Goal: Task Accomplishment & Management: Manage account settings

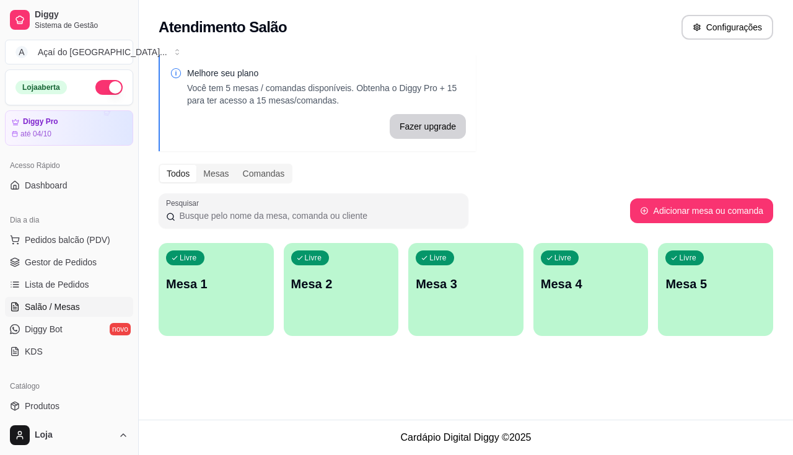
scroll to position [124, 0]
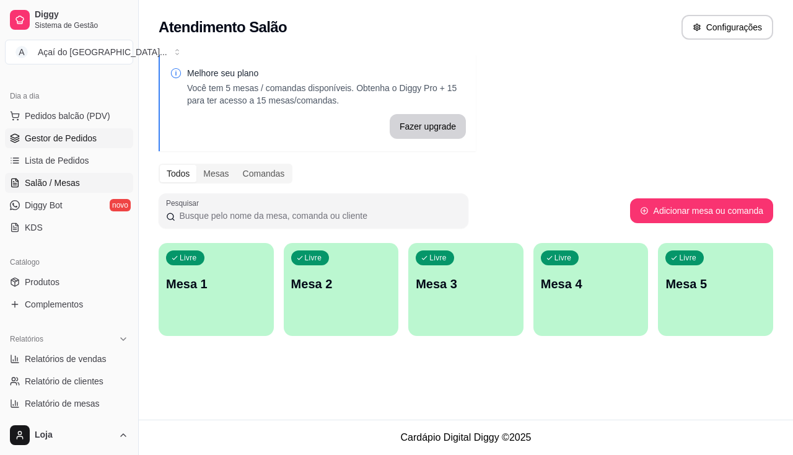
click at [48, 140] on span "Gestor de Pedidos" at bounding box center [61, 138] width 72 height 12
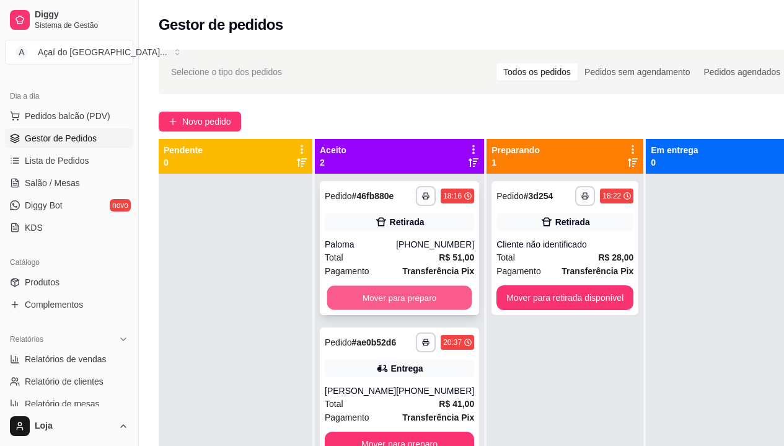
click at [353, 301] on button "Mover para preparo" at bounding box center [399, 298] width 145 height 24
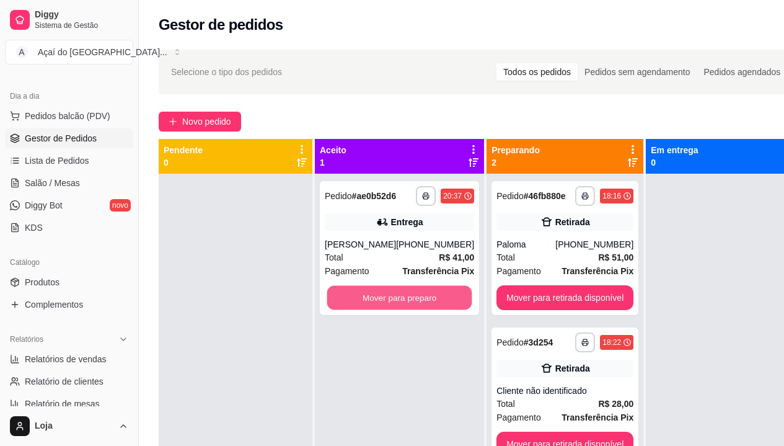
click at [353, 301] on button "Mover para preparo" at bounding box center [399, 298] width 145 height 24
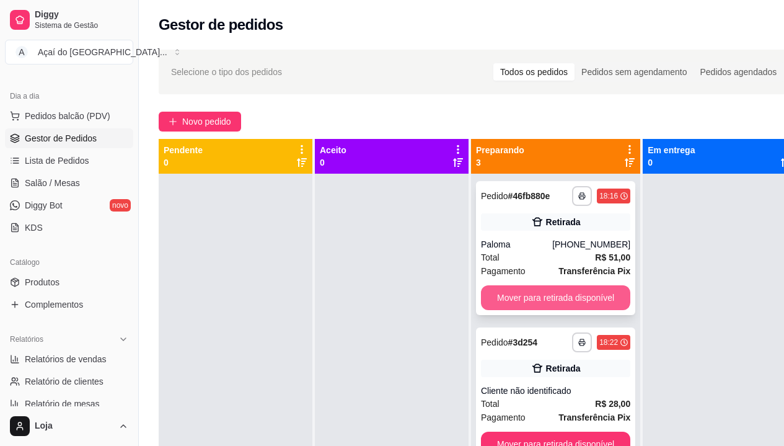
click at [532, 308] on button "Mover para retirada disponível" at bounding box center [555, 297] width 149 height 25
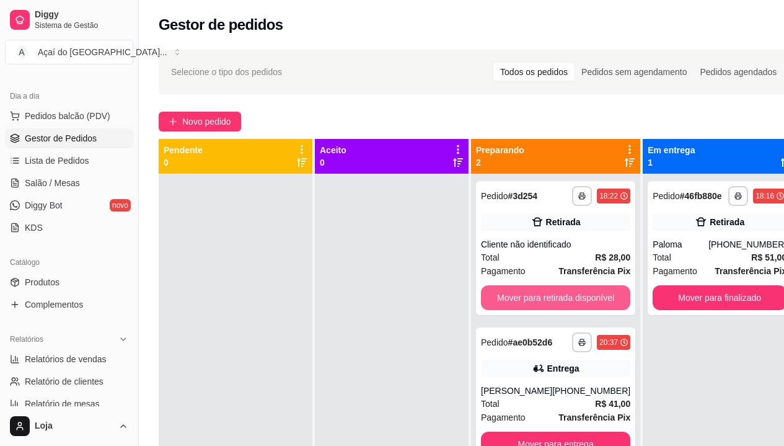
click at [532, 305] on button "Mover para retirada disponível" at bounding box center [555, 297] width 149 height 25
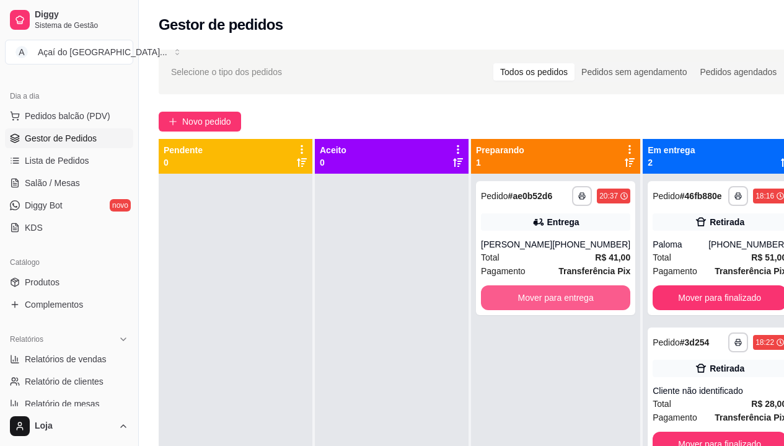
click at [532, 305] on button "Mover para entrega" at bounding box center [555, 297] width 149 height 25
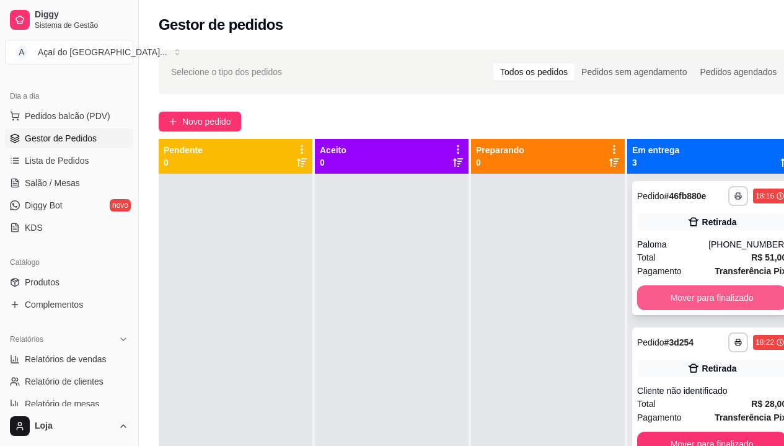
click at [695, 308] on button "Mover para finalizado" at bounding box center [711, 297] width 149 height 25
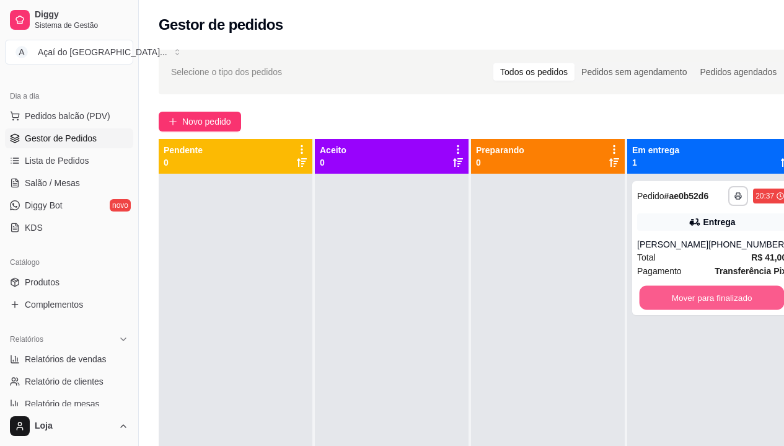
click at [695, 308] on button "Mover para finalizado" at bounding box center [712, 298] width 145 height 24
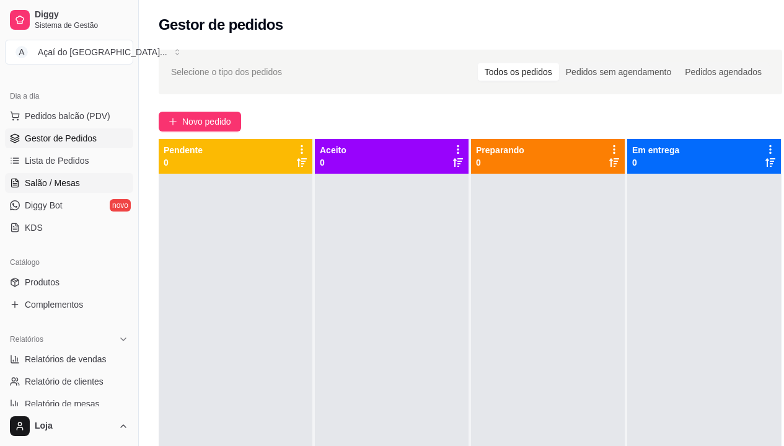
click at [68, 178] on span "Salão / Mesas" at bounding box center [52, 183] width 55 height 12
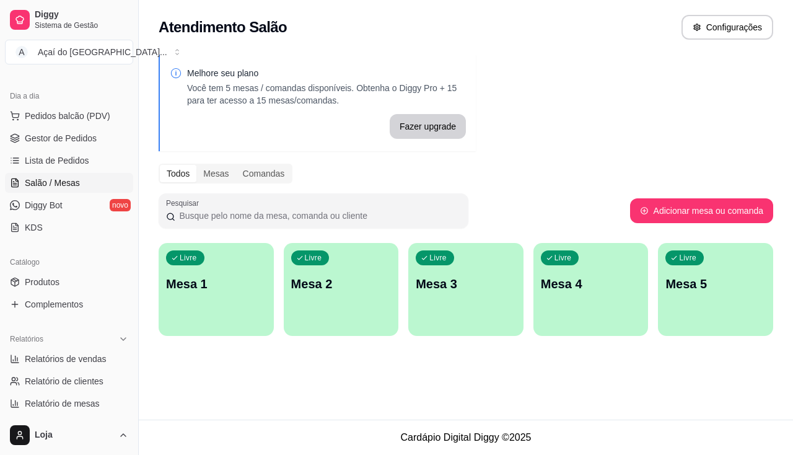
click at [250, 272] on div "Livre Mesa 1" at bounding box center [216, 282] width 115 height 78
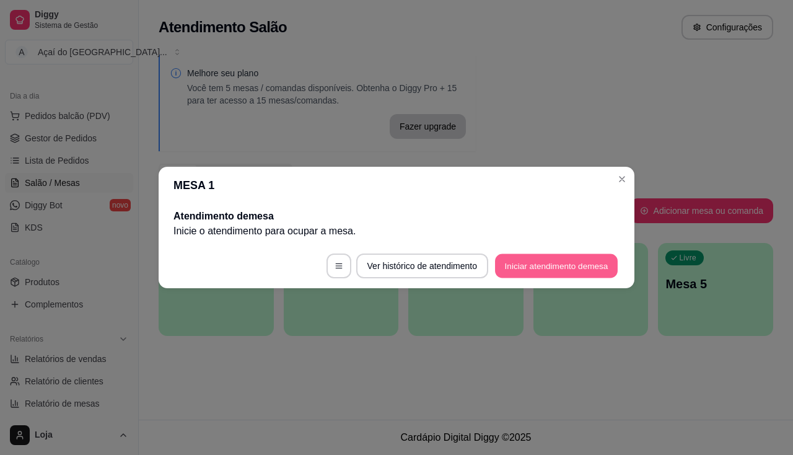
click at [560, 255] on button "Iniciar atendimento de mesa" at bounding box center [556, 266] width 123 height 24
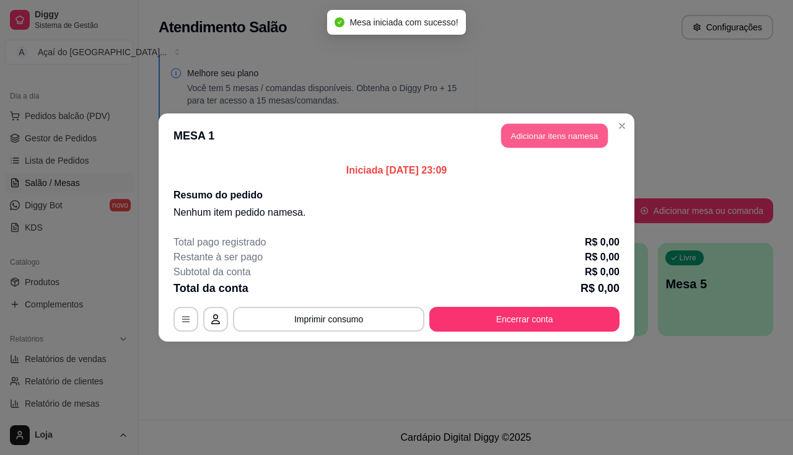
click at [594, 146] on button "Adicionar itens na mesa" at bounding box center [554, 136] width 107 height 24
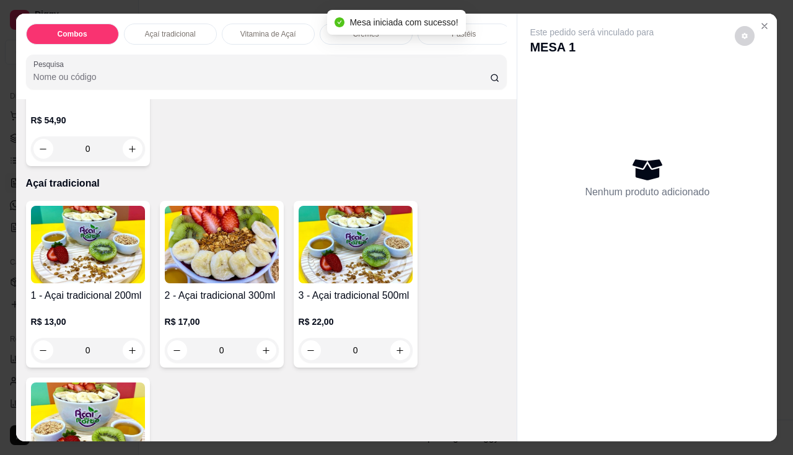
scroll to position [558, 0]
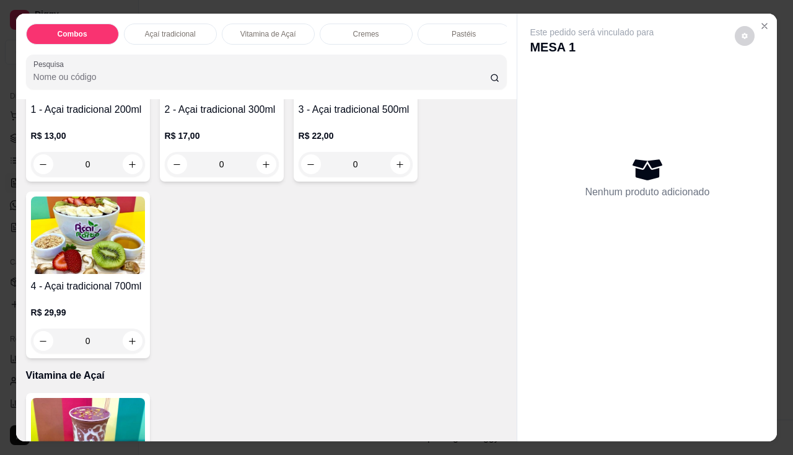
click at [81, 273] on img at bounding box center [88, 234] width 114 height 77
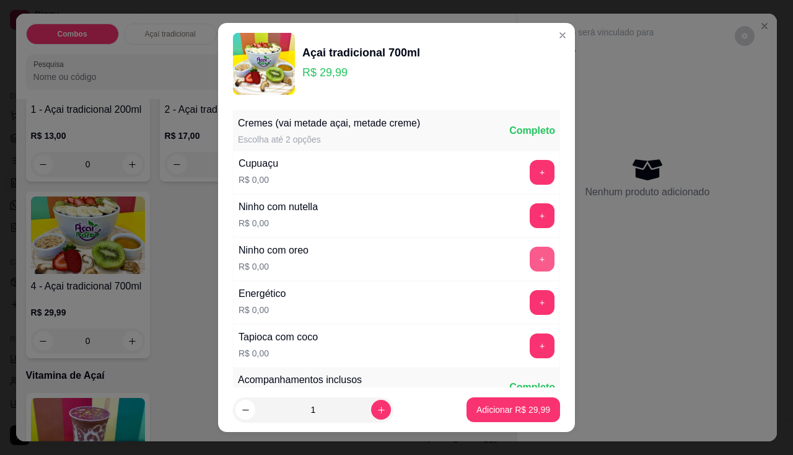
click at [530, 253] on button "+" at bounding box center [542, 259] width 25 height 25
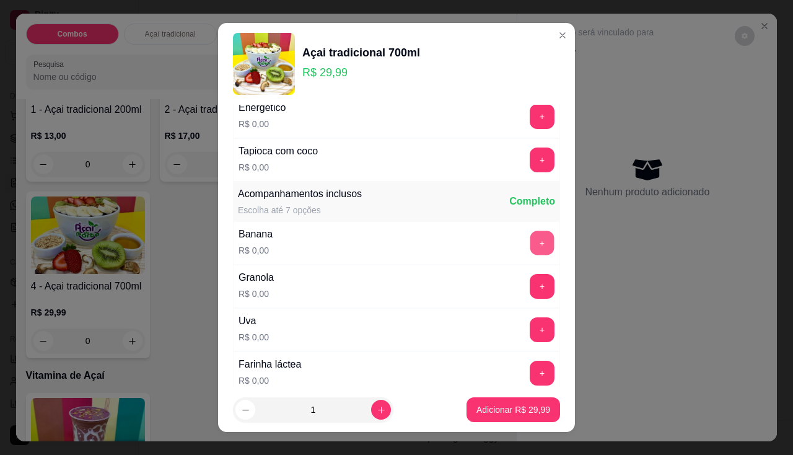
click at [531, 239] on button "+" at bounding box center [543, 243] width 24 height 24
click at [521, 299] on div "Granola R$ 0,00 +" at bounding box center [396, 286] width 327 height 43
click at [530, 292] on button "+" at bounding box center [542, 286] width 25 height 25
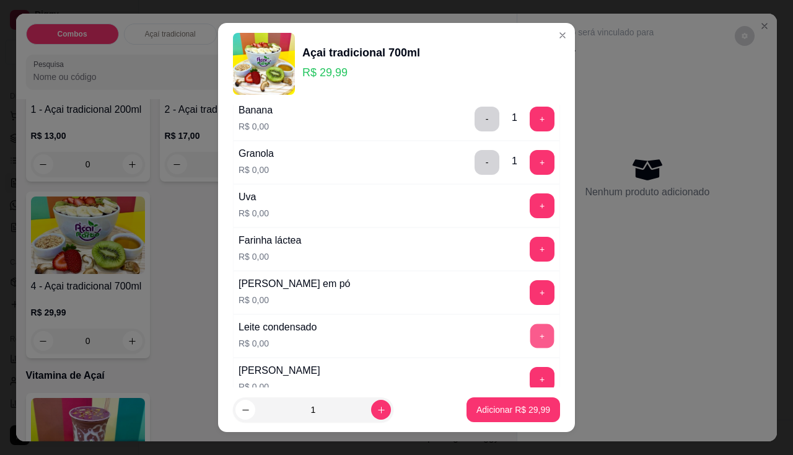
click at [531, 337] on button "+" at bounding box center [543, 336] width 24 height 24
click at [531, 283] on button "+" at bounding box center [543, 292] width 24 height 24
click at [530, 215] on button "+" at bounding box center [542, 205] width 25 height 25
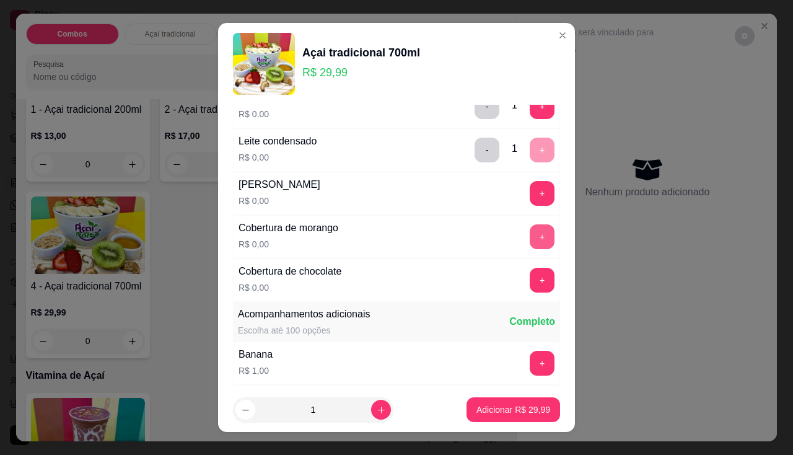
click at [530, 231] on button "+" at bounding box center [542, 236] width 25 height 25
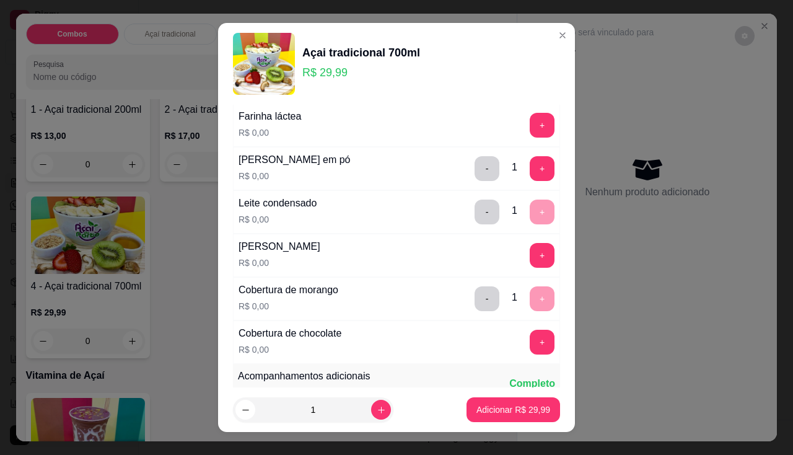
scroll to position [372, 0]
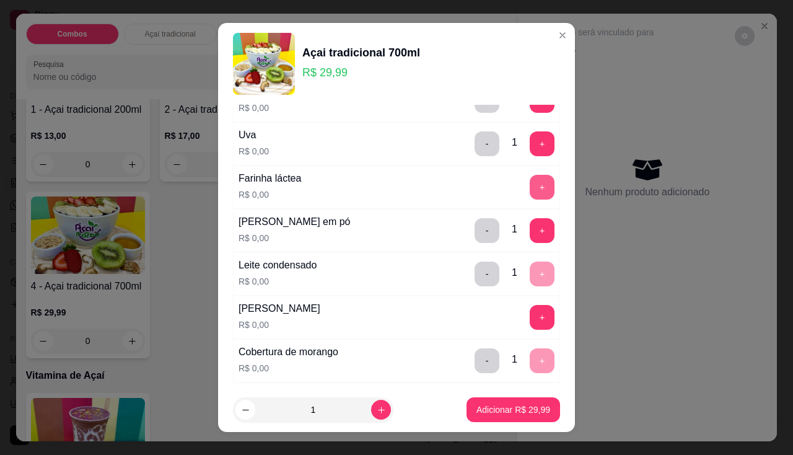
click at [530, 190] on button "+" at bounding box center [542, 187] width 25 height 25
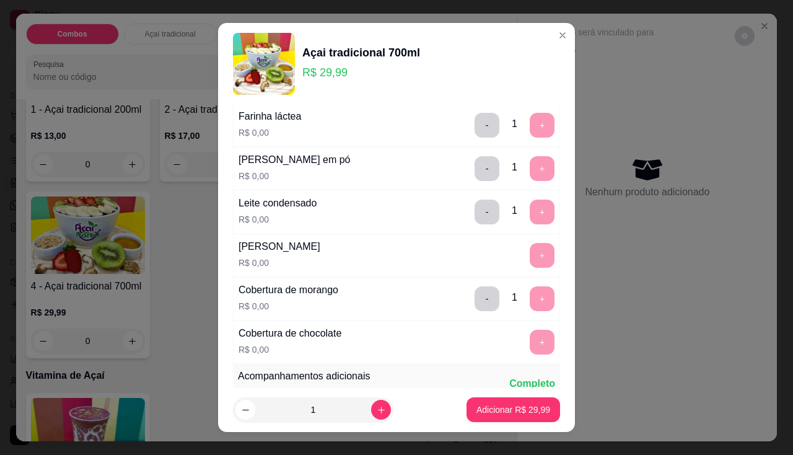
scroll to position [496, 0]
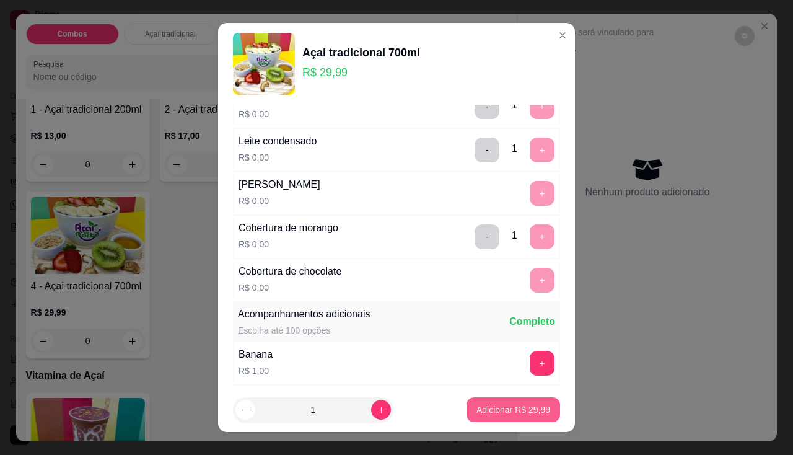
click at [505, 416] on button "Adicionar R$ 29,99" at bounding box center [514, 409] width 94 height 25
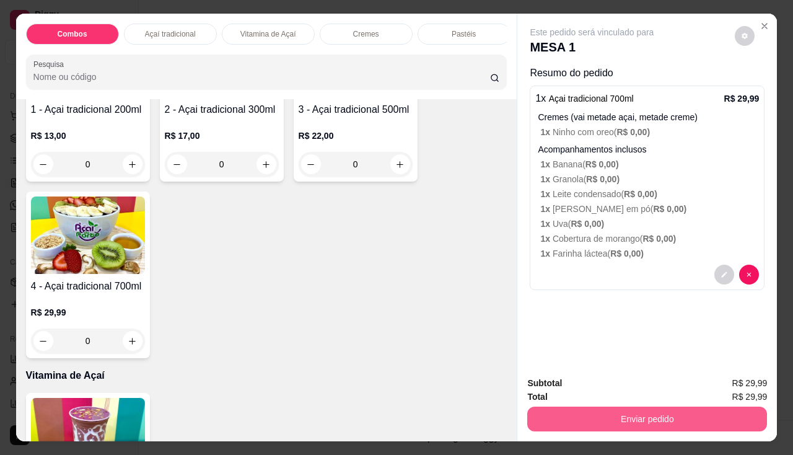
click at [562, 407] on button "Enviar pedido" at bounding box center [647, 419] width 240 height 25
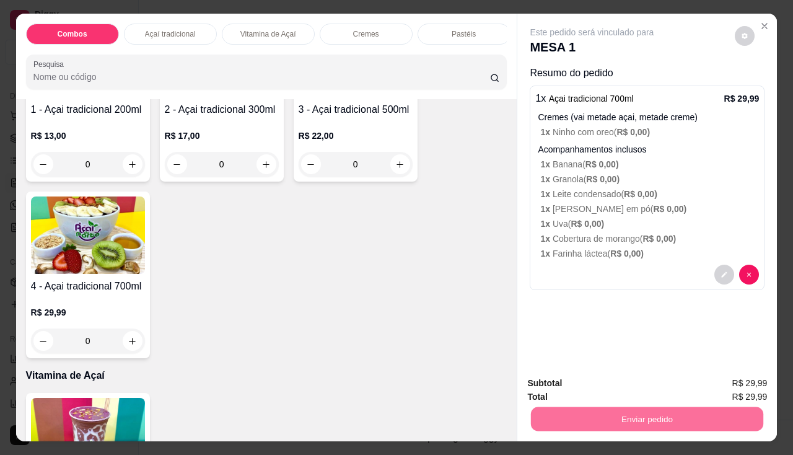
click at [733, 385] on button "Enviar pedido" at bounding box center [735, 384] width 70 height 24
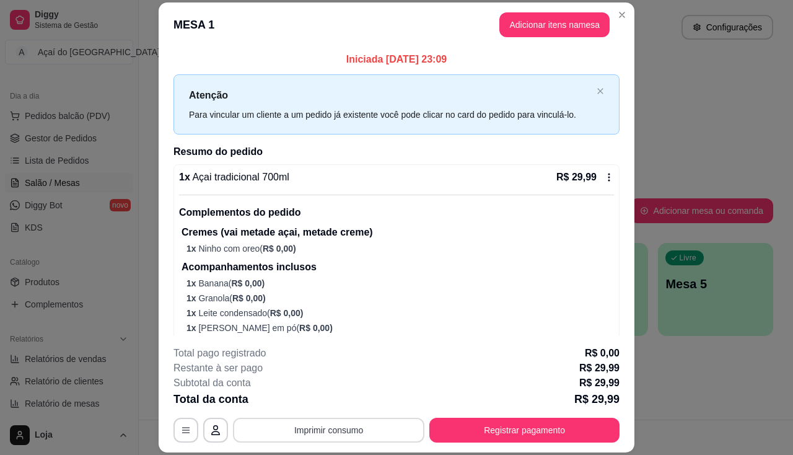
click at [381, 441] on button "Imprimir consumo" at bounding box center [329, 430] width 192 height 25
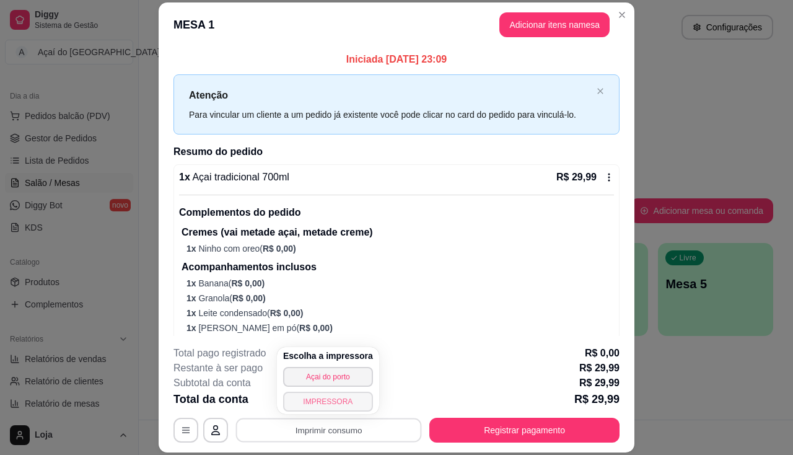
click at [341, 394] on button "IMPRESSORA" at bounding box center [328, 402] width 90 height 20
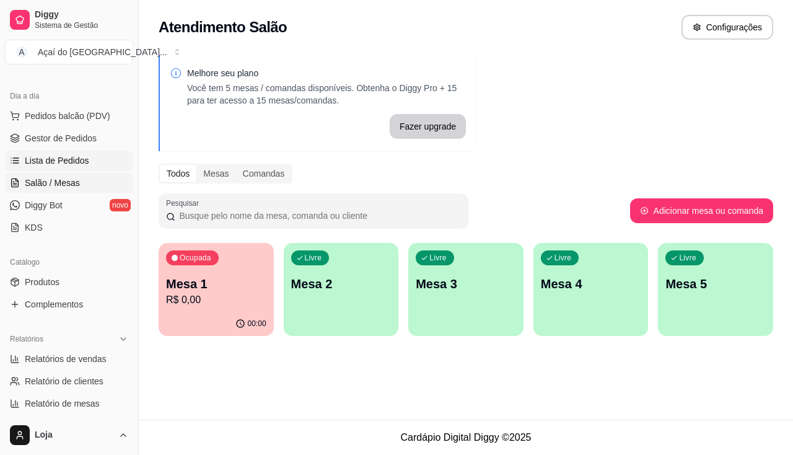
click at [50, 155] on span "Lista de Pedidos" at bounding box center [57, 160] width 64 height 12
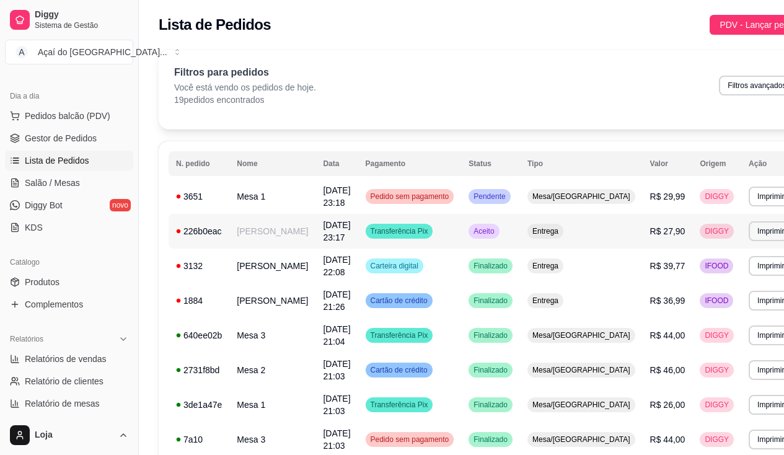
click at [196, 244] on td "226b0eac" at bounding box center [199, 231] width 61 height 35
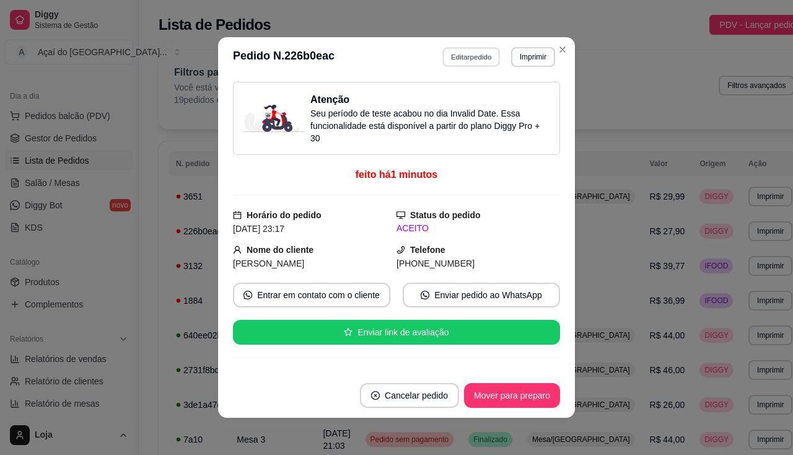
click at [459, 62] on button "Editar pedido" at bounding box center [472, 56] width 58 height 19
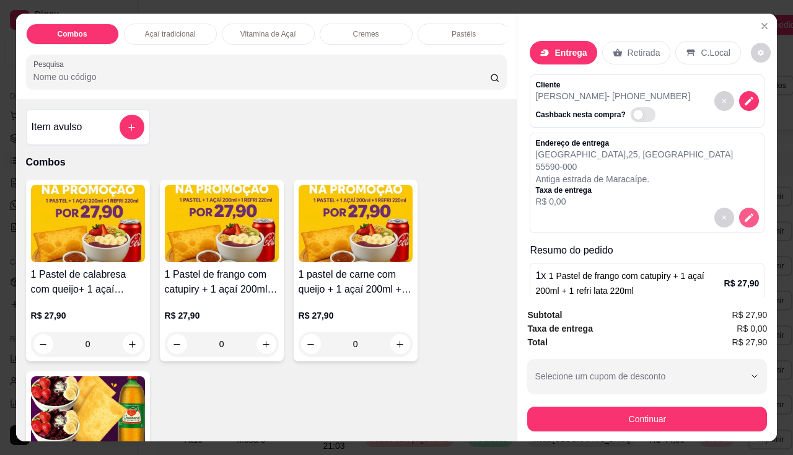
click at [744, 223] on icon "decrease-product-quantity" at bounding box center [749, 217] width 11 height 11
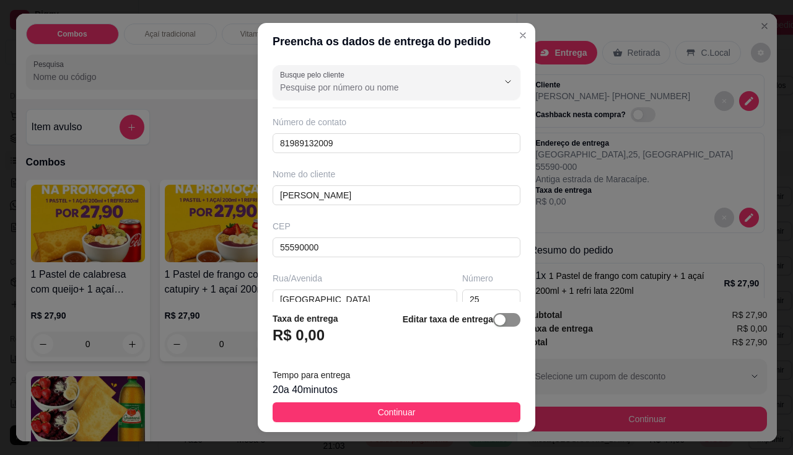
click at [495, 324] on div "button" at bounding box center [500, 319] width 11 height 11
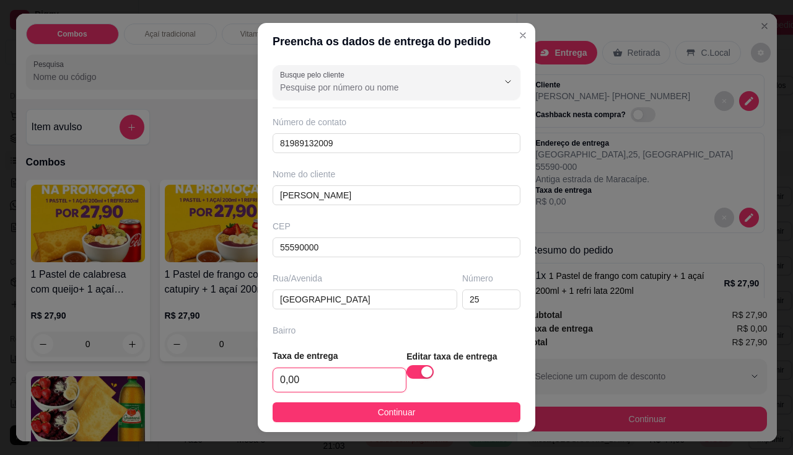
click at [320, 374] on input "0,00" at bounding box center [339, 380] width 133 height 24
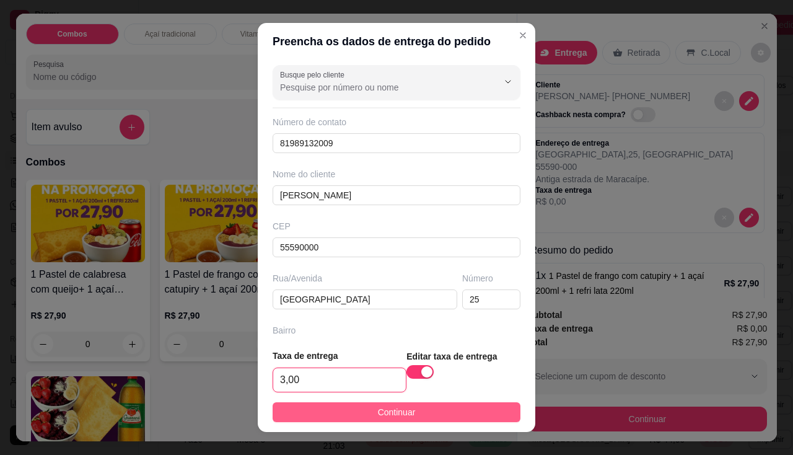
type input "3,00"
click at [402, 413] on span "Continuar" at bounding box center [397, 412] width 38 height 14
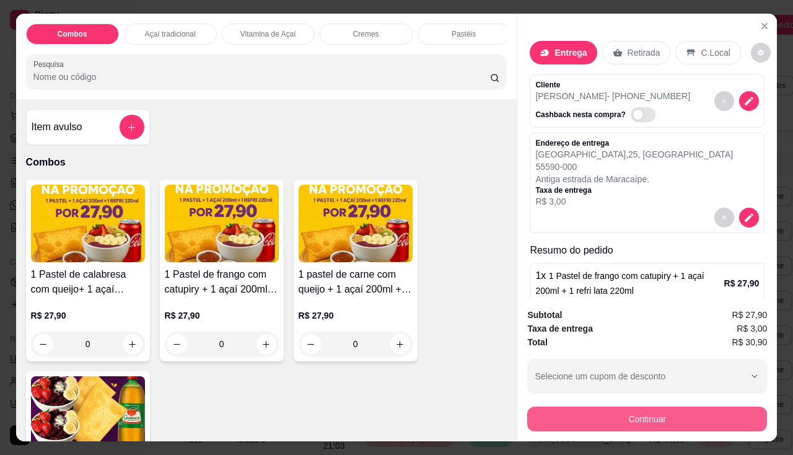
click at [566, 410] on button "Continuar" at bounding box center [647, 419] width 240 height 25
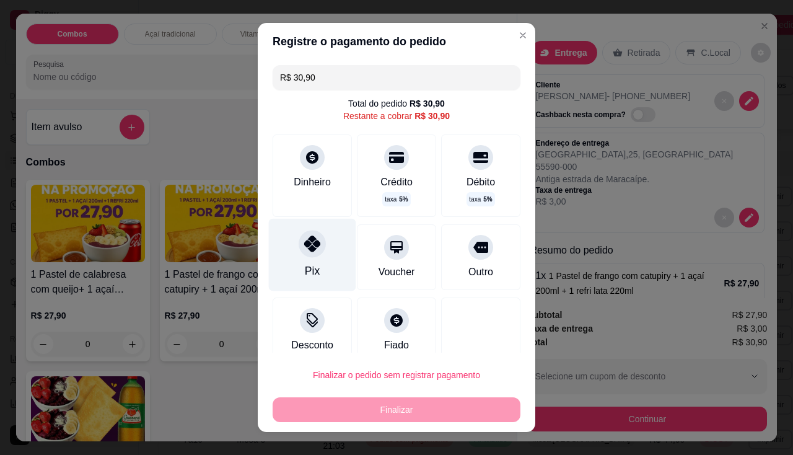
click at [299, 258] on div "Pix" at bounding box center [312, 254] width 87 height 73
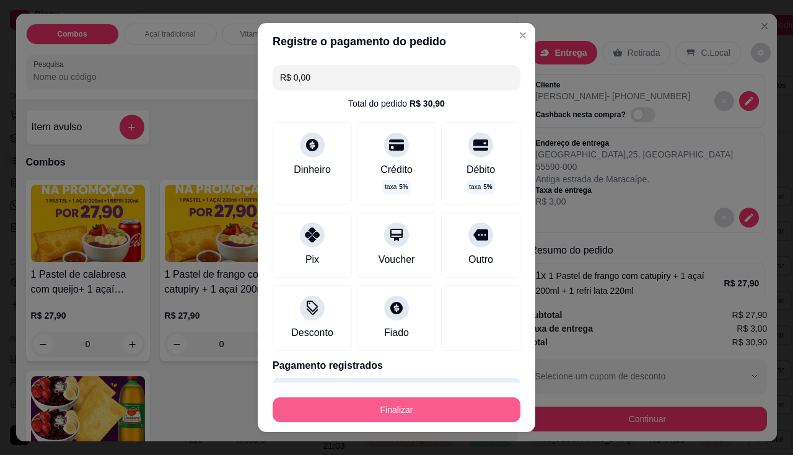
click at [388, 413] on button "Finalizar" at bounding box center [397, 409] width 248 height 25
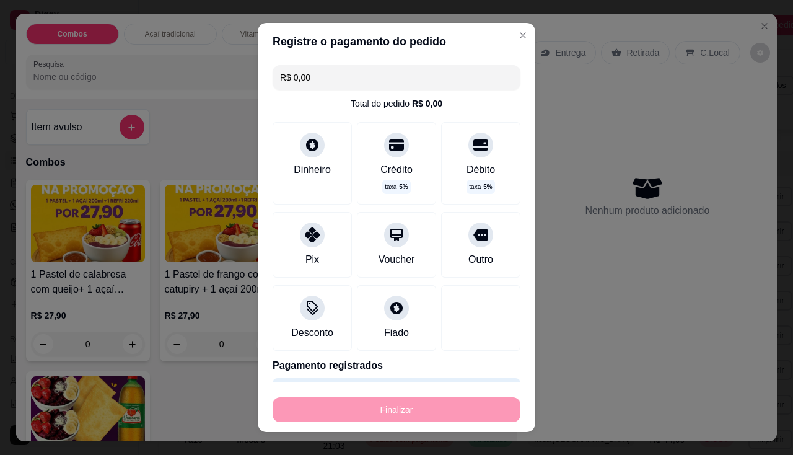
type input "-R$ 30,90"
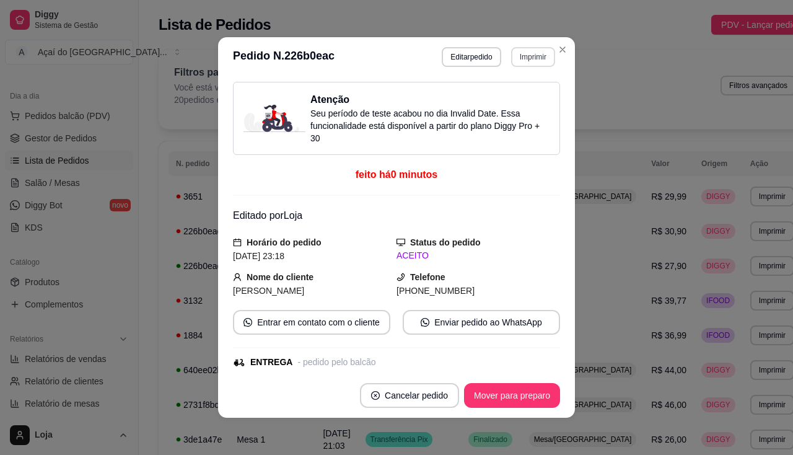
click at [526, 58] on button "Imprimir" at bounding box center [533, 57] width 44 height 20
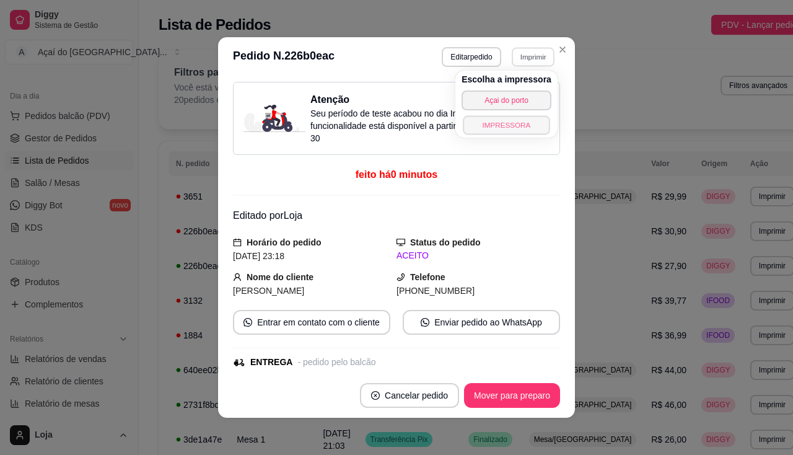
click at [521, 120] on button "IMPRESSORA" at bounding box center [506, 124] width 87 height 19
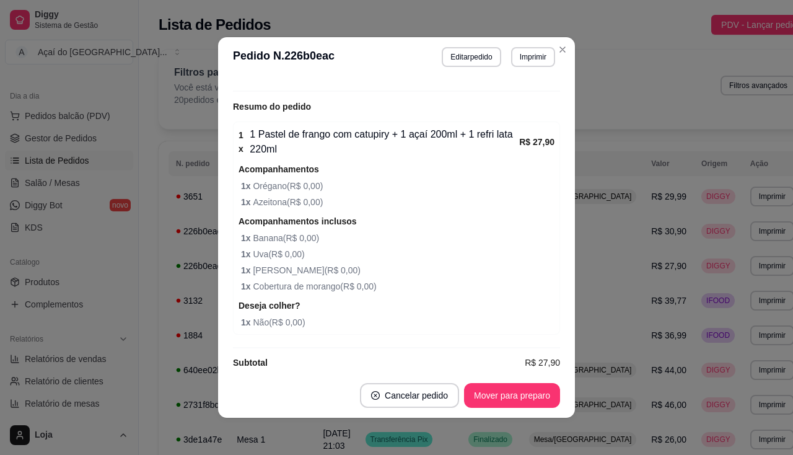
scroll to position [2, 0]
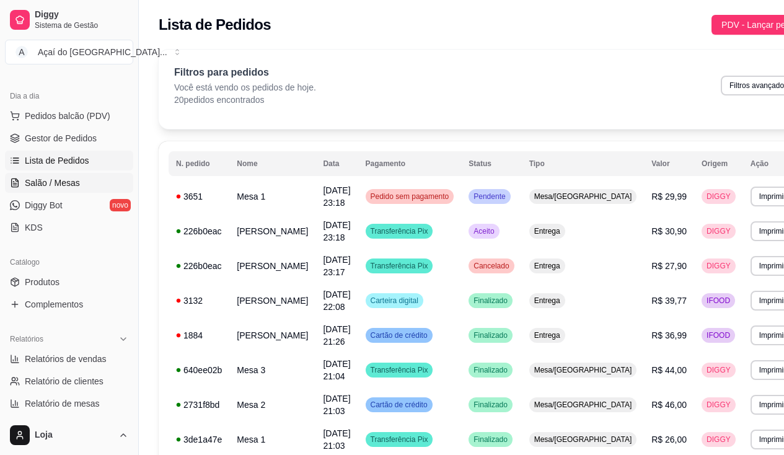
click at [59, 182] on span "Salão / Mesas" at bounding box center [52, 183] width 55 height 12
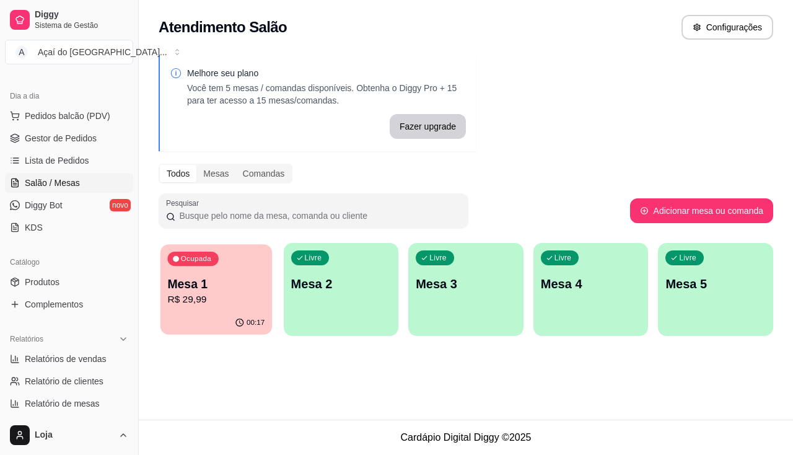
click at [228, 288] on p "Mesa 1" at bounding box center [215, 284] width 97 height 17
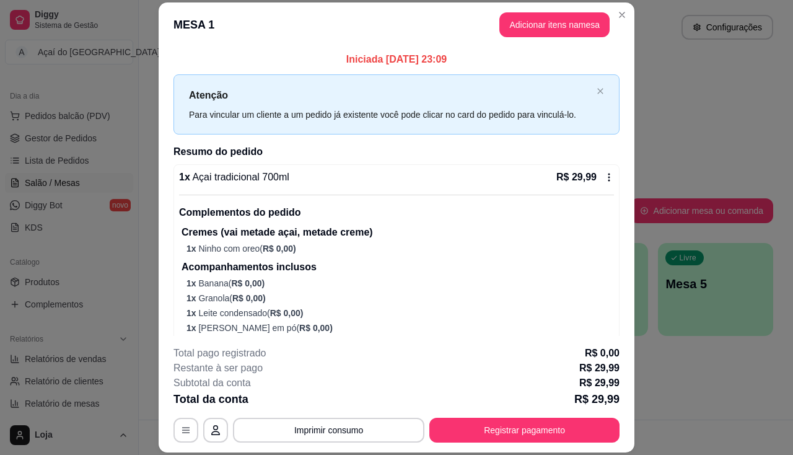
click at [493, 413] on div "**********" at bounding box center [397, 394] width 446 height 97
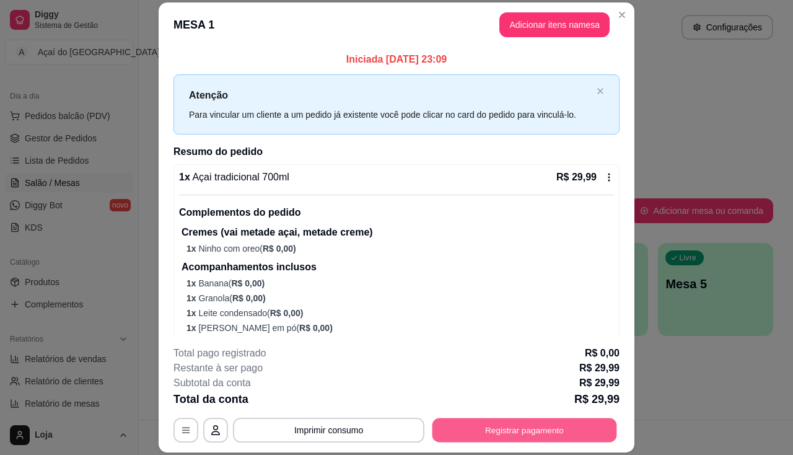
click at [493, 426] on button "Registrar pagamento" at bounding box center [525, 430] width 185 height 24
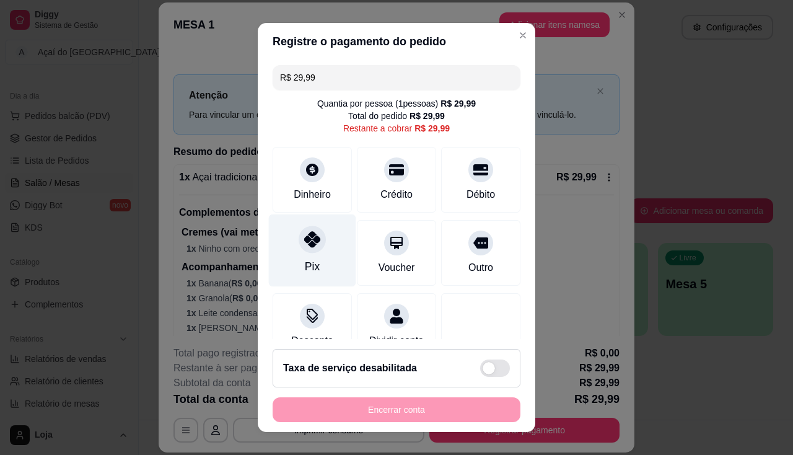
click at [308, 247] on icon at bounding box center [312, 239] width 16 height 16
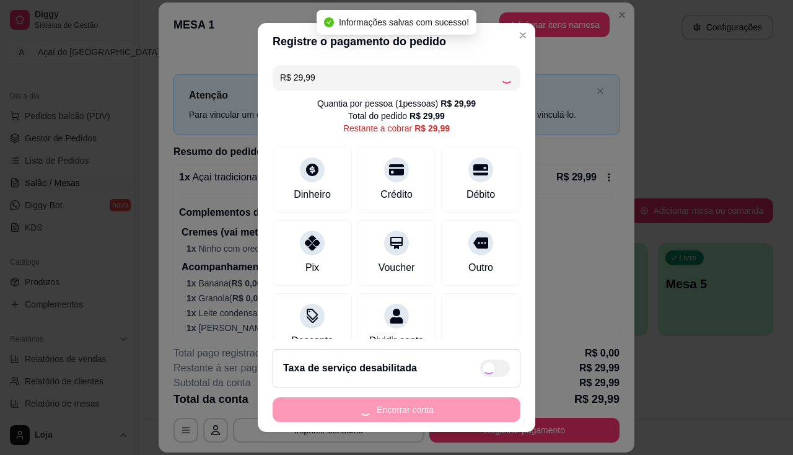
type input "R$ 0,00"
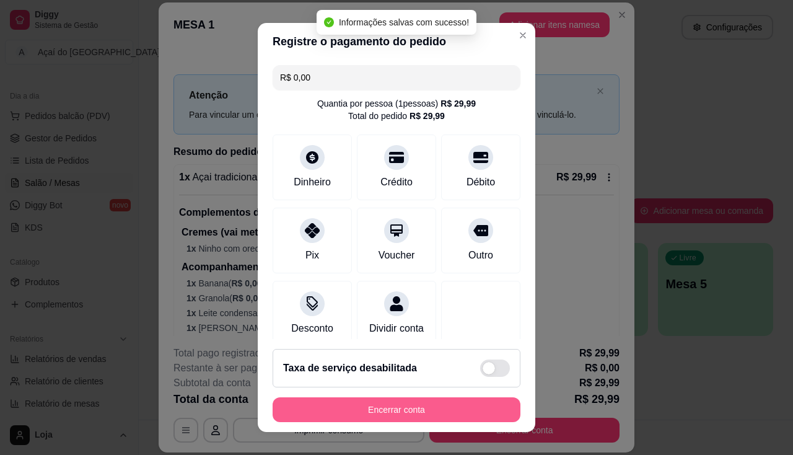
click at [330, 411] on button "Encerrar conta" at bounding box center [397, 409] width 248 height 25
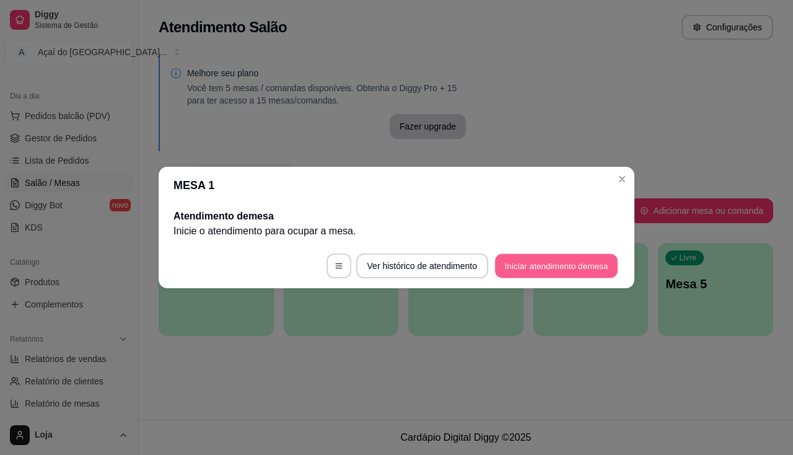
click at [550, 275] on button "Iniciar atendimento de mesa" at bounding box center [556, 266] width 123 height 24
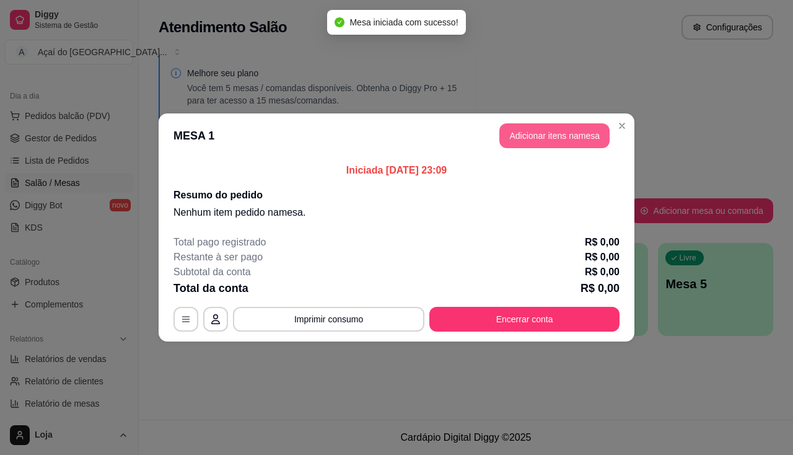
click at [545, 140] on button "Adicionar itens na mesa" at bounding box center [555, 135] width 110 height 25
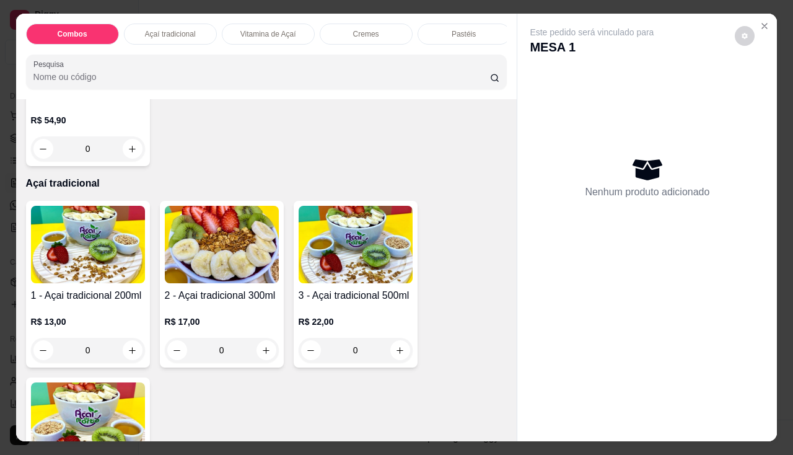
scroll to position [434, 0]
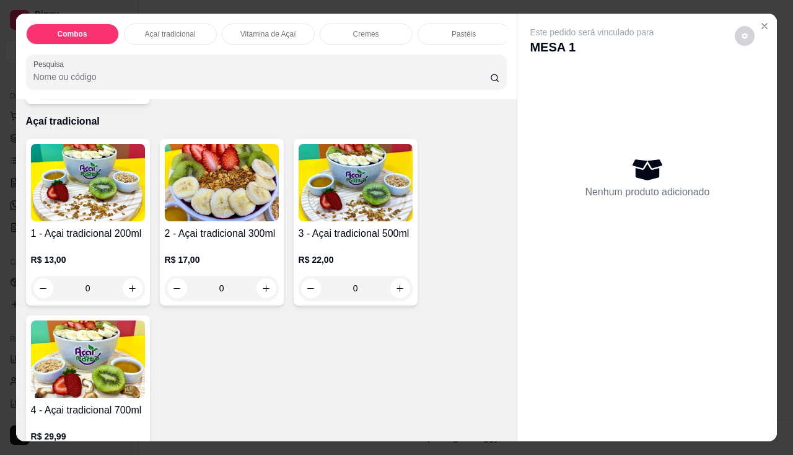
click at [215, 277] on div "R$ 17,00 0" at bounding box center [222, 276] width 114 height 47
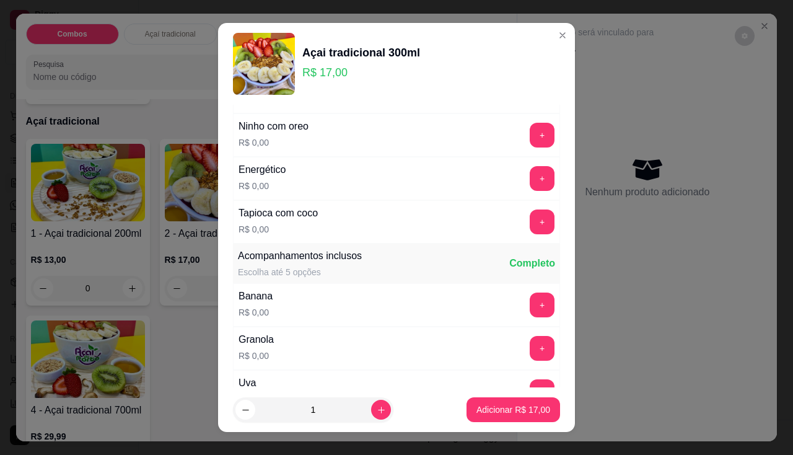
scroll to position [186, 0]
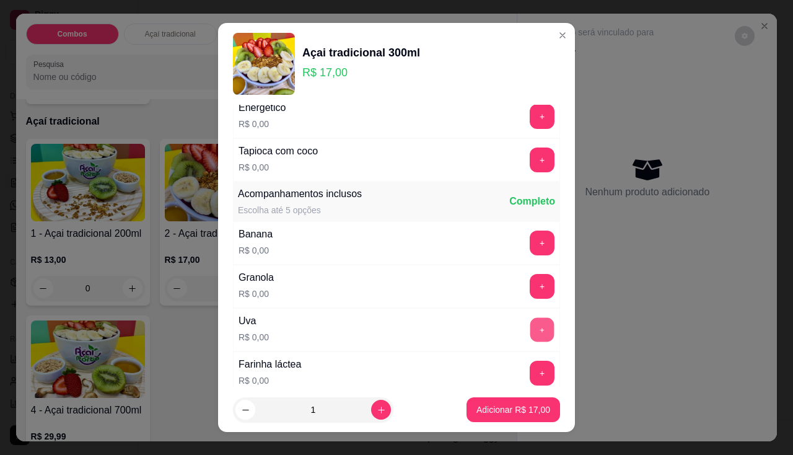
click at [531, 319] on button "+" at bounding box center [543, 329] width 24 height 24
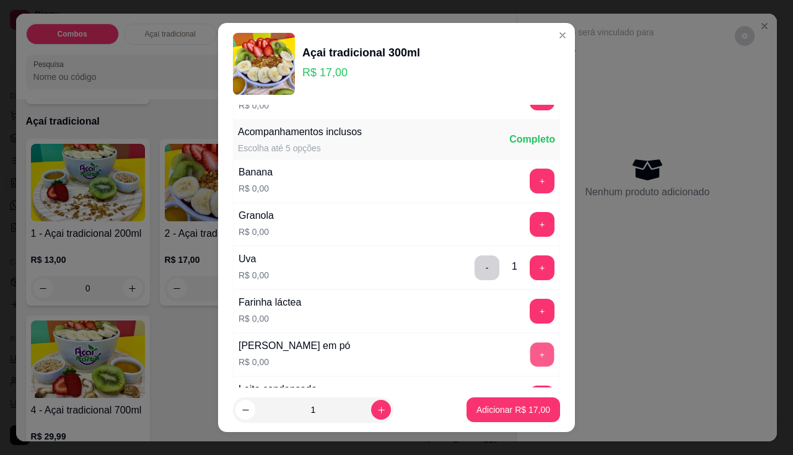
click at [531, 348] on button "+" at bounding box center [543, 354] width 24 height 24
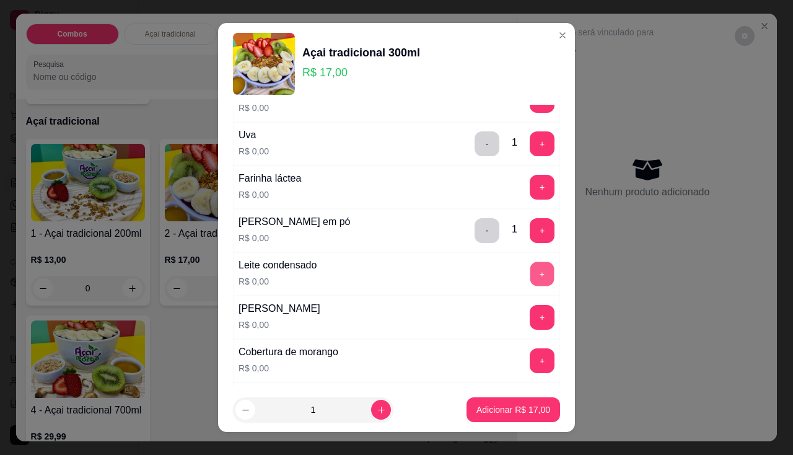
click at [531, 269] on button "+" at bounding box center [543, 274] width 24 height 24
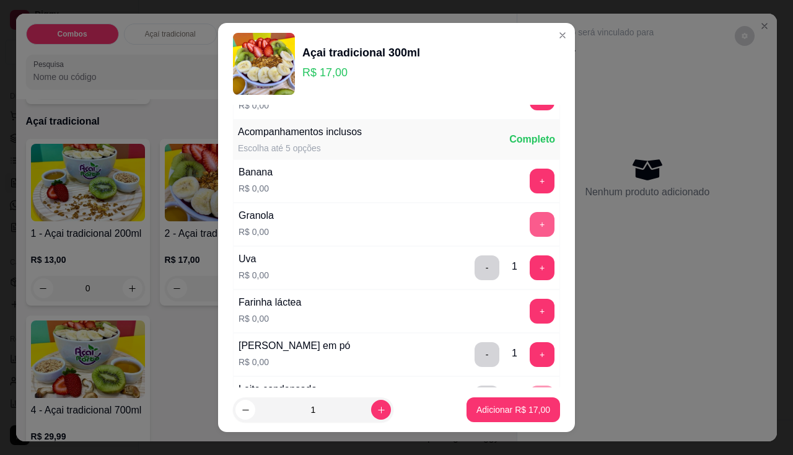
click at [530, 232] on button "+" at bounding box center [542, 224] width 25 height 25
click at [529, 414] on p "Adicionar R$ 17,00" at bounding box center [514, 409] width 74 height 12
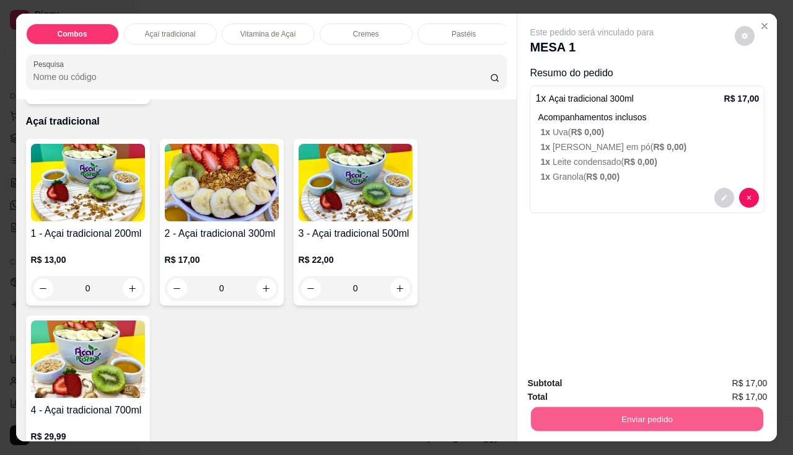
click at [599, 415] on button "Enviar pedido" at bounding box center [647, 419] width 232 height 24
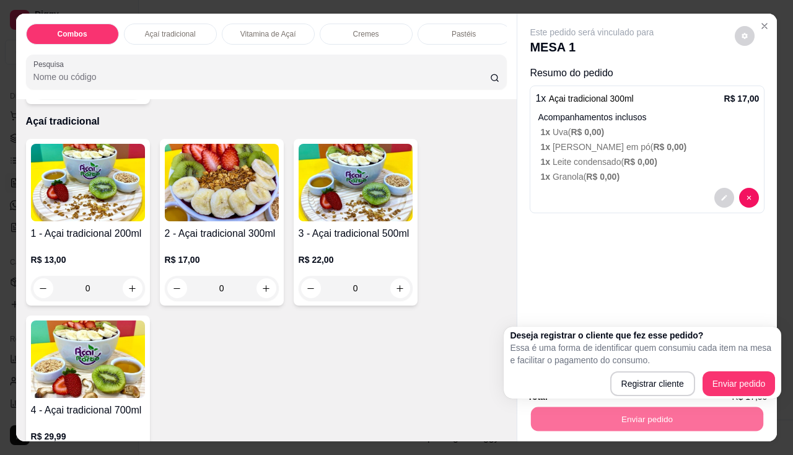
click at [636, 275] on div "Este pedido será vinculado para MESA 1 Resumo do pedido 1 x Açai tradicional 30…" at bounding box center [647, 190] width 260 height 353
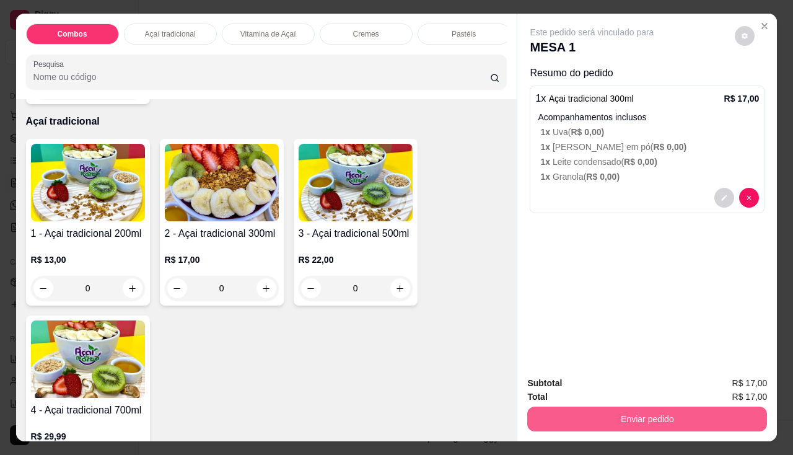
click at [651, 421] on button "Enviar pedido" at bounding box center [647, 419] width 240 height 25
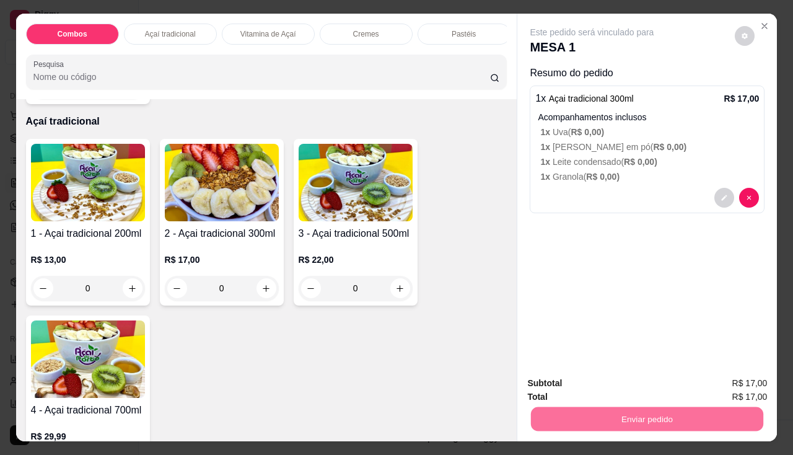
click at [722, 389] on button "Enviar pedido" at bounding box center [735, 384] width 70 height 24
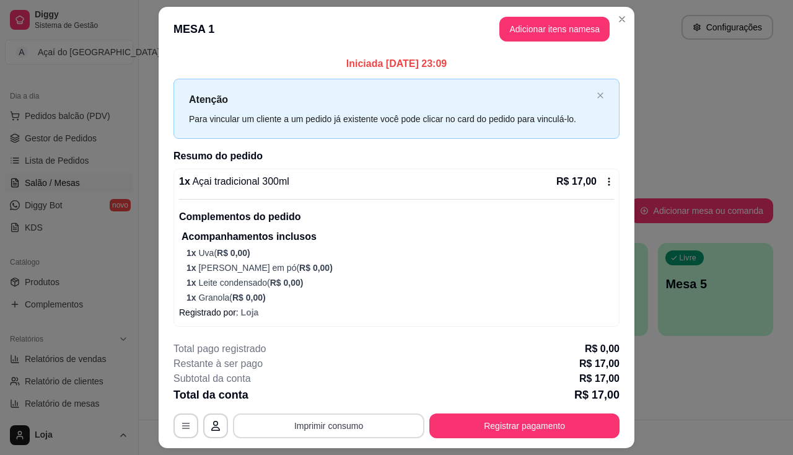
click at [388, 429] on button "Imprimir consumo" at bounding box center [329, 425] width 192 height 25
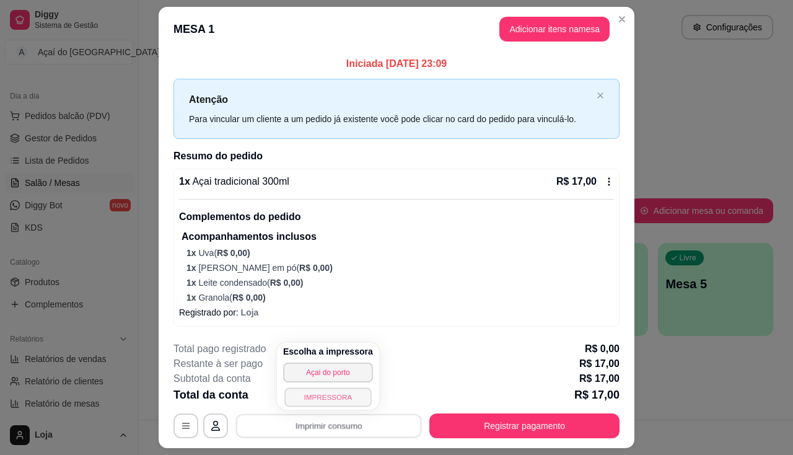
click at [333, 402] on button "IMPRESSORA" at bounding box center [327, 396] width 87 height 19
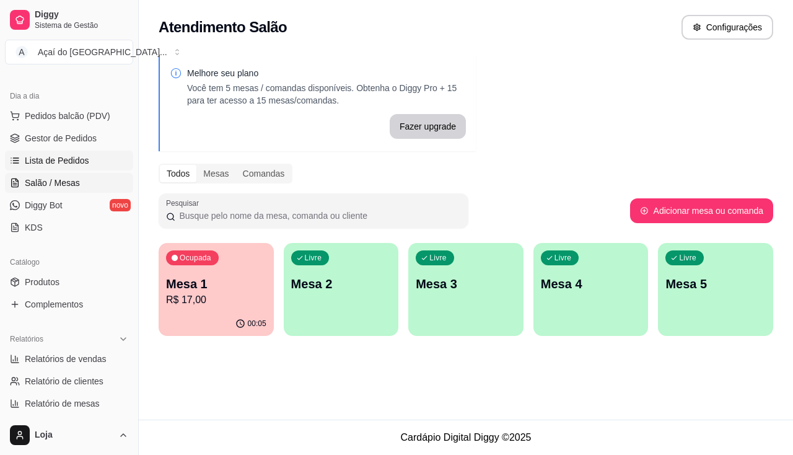
click at [74, 169] on link "Lista de Pedidos" at bounding box center [69, 161] width 128 height 20
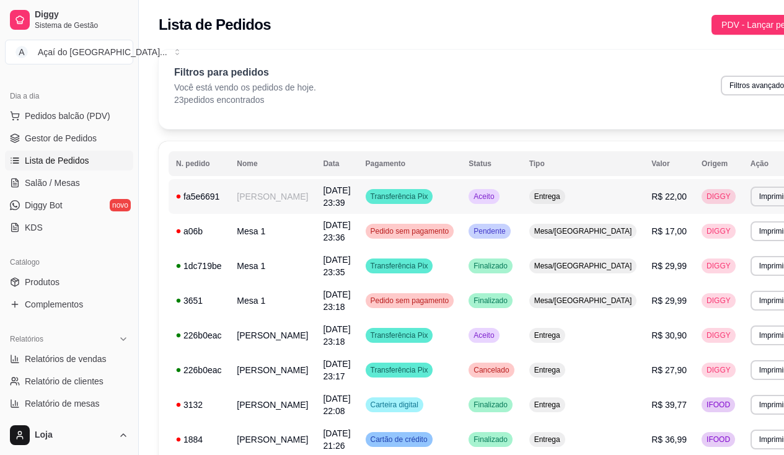
click at [257, 200] on td "[PERSON_NAME]" at bounding box center [272, 196] width 86 height 35
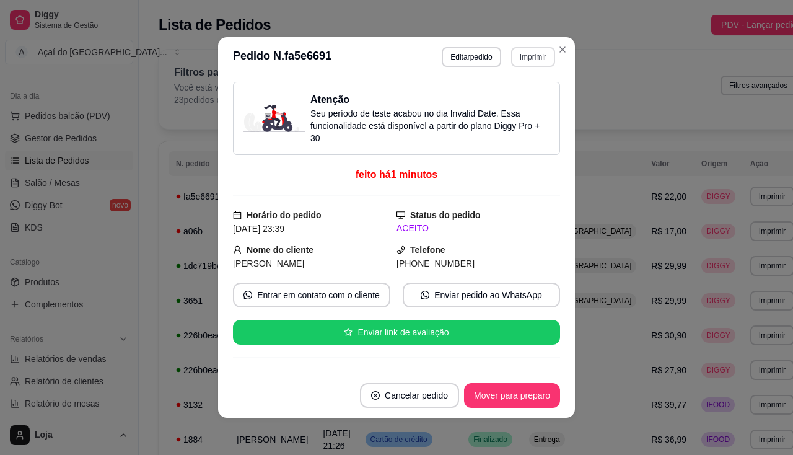
click at [523, 62] on button "Imprimir" at bounding box center [533, 57] width 44 height 20
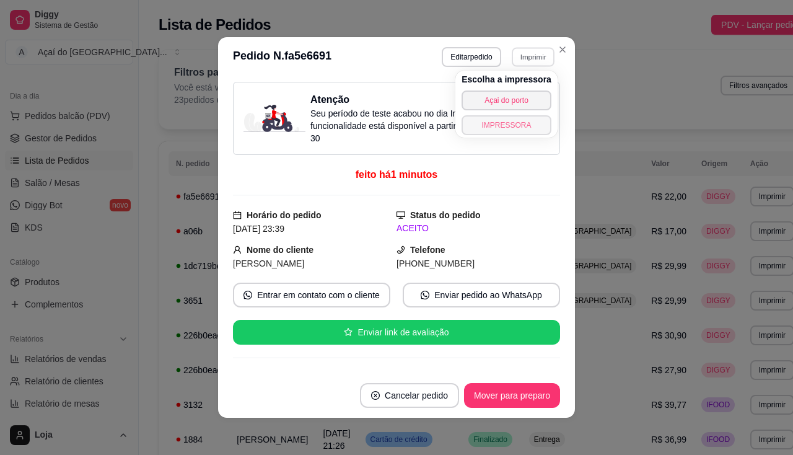
click at [522, 126] on button "IMPRESSORA" at bounding box center [507, 125] width 90 height 20
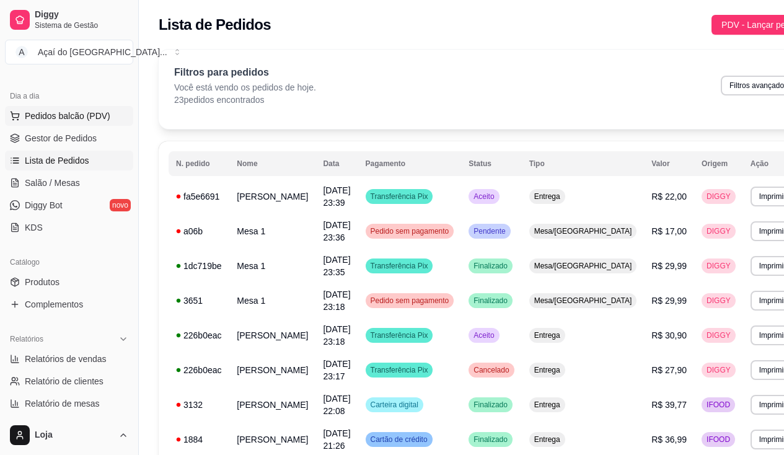
click at [71, 118] on span "Pedidos balcão (PDV)" at bounding box center [68, 116] width 86 height 12
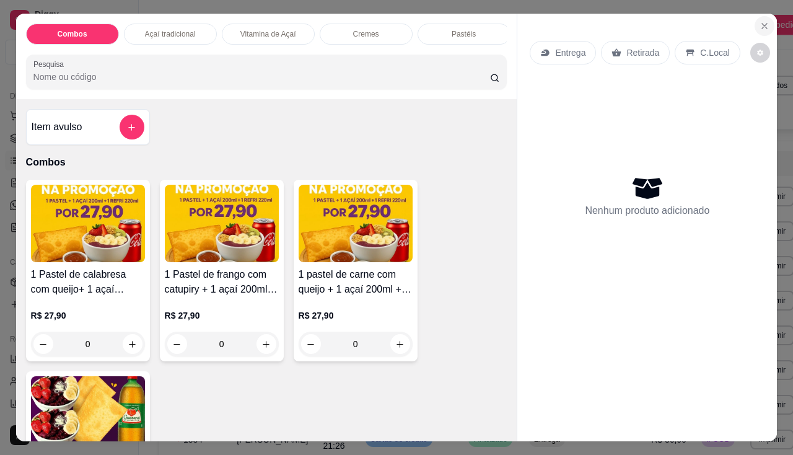
click at [757, 27] on button "Close" at bounding box center [765, 26] width 20 height 20
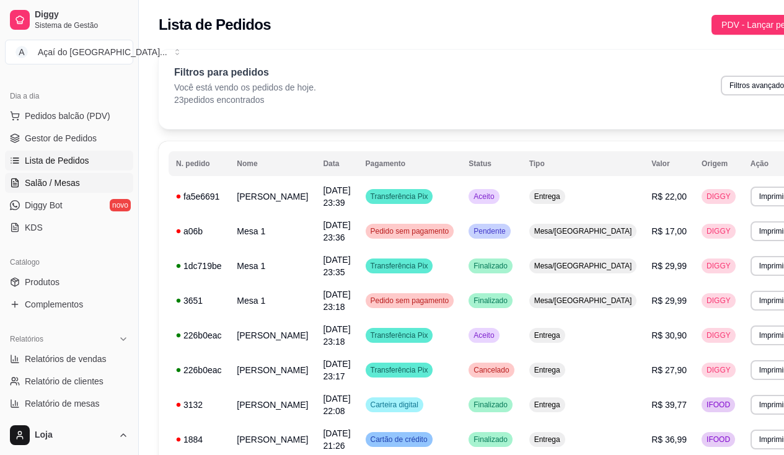
click at [64, 190] on link "Salão / Mesas" at bounding box center [69, 183] width 128 height 20
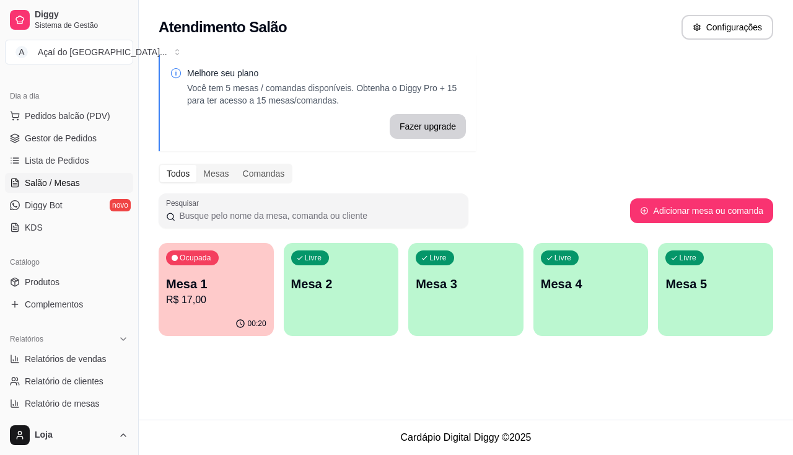
click at [205, 294] on p "R$ 17,00" at bounding box center [216, 300] width 100 height 15
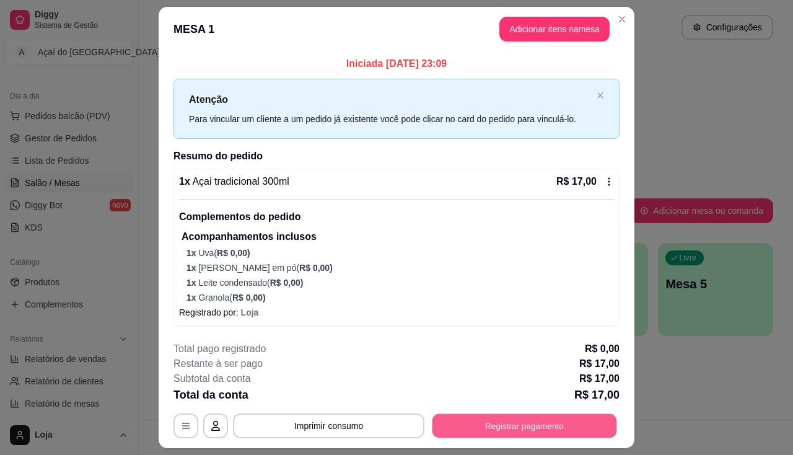
click at [478, 433] on button "Registrar pagamento" at bounding box center [525, 426] width 185 height 24
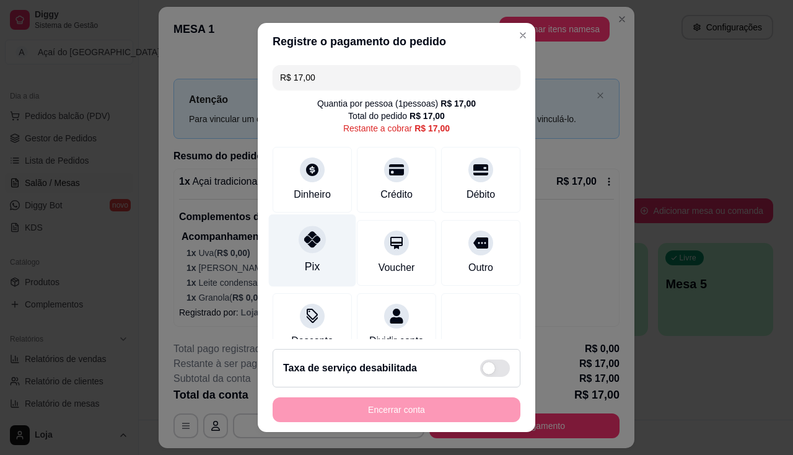
click at [317, 253] on div "Pix" at bounding box center [312, 250] width 87 height 73
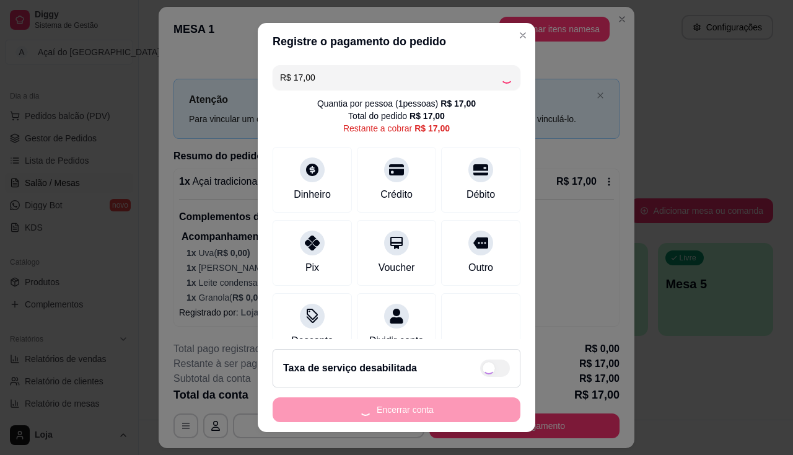
type input "R$ 0,00"
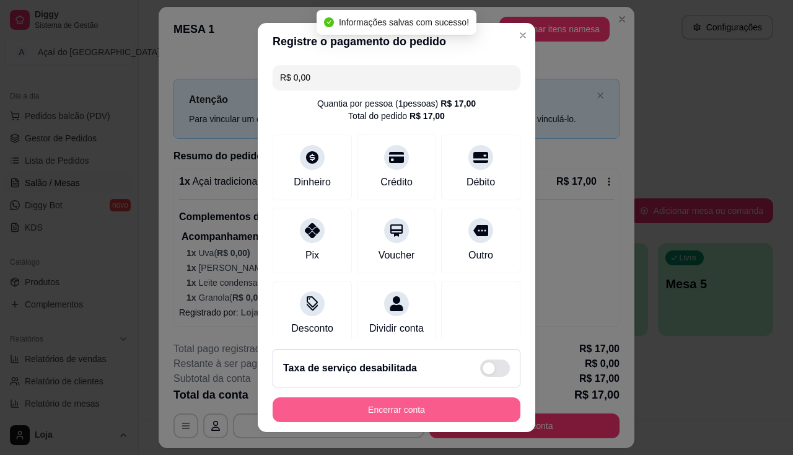
click at [371, 405] on button "Encerrar conta" at bounding box center [397, 409] width 248 height 25
